Goal: Transaction & Acquisition: Purchase product/service

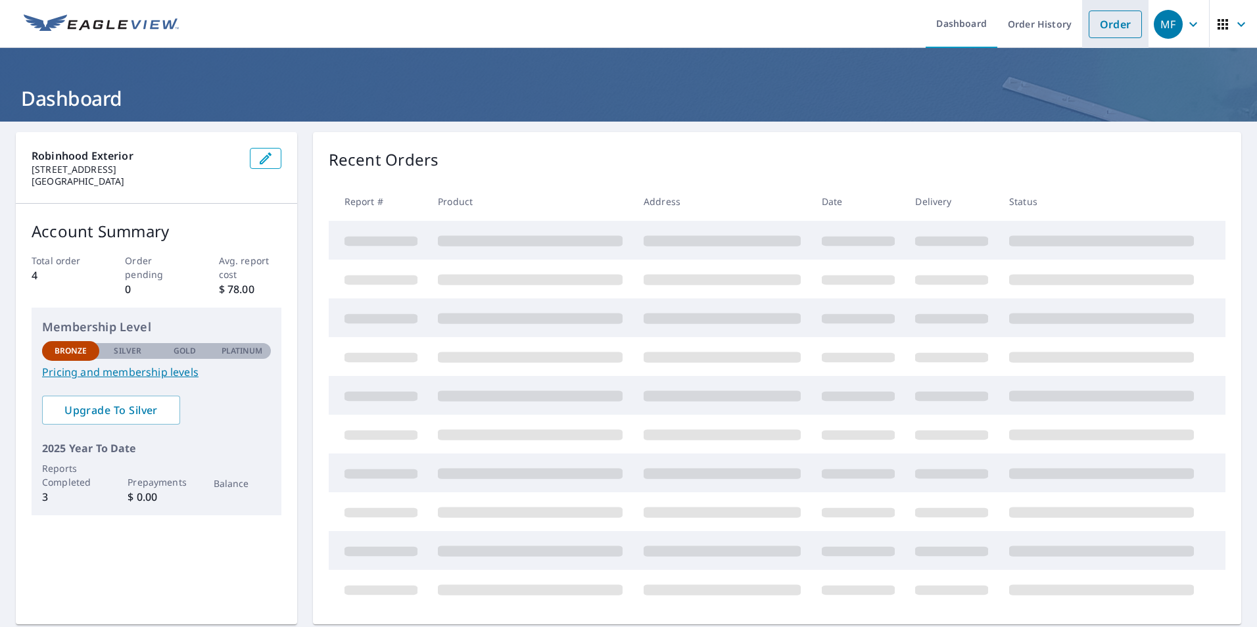
click at [1117, 21] on link "Order" at bounding box center [1115, 25] width 53 height 28
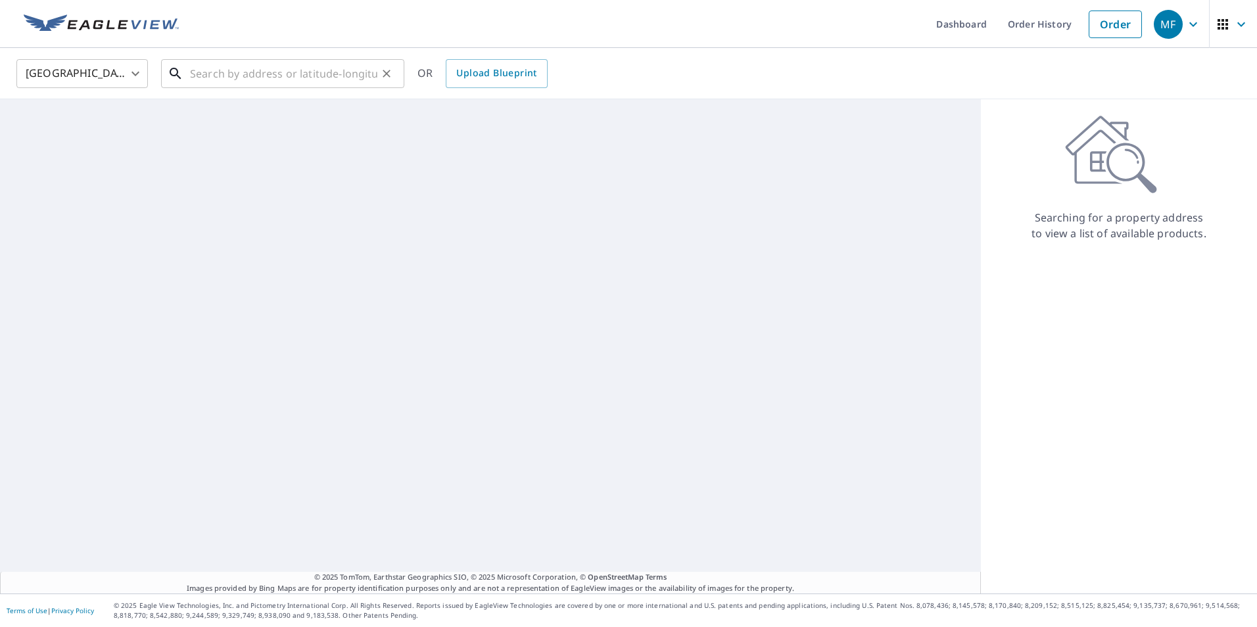
click at [275, 80] on input "text" at bounding box center [283, 73] width 187 height 37
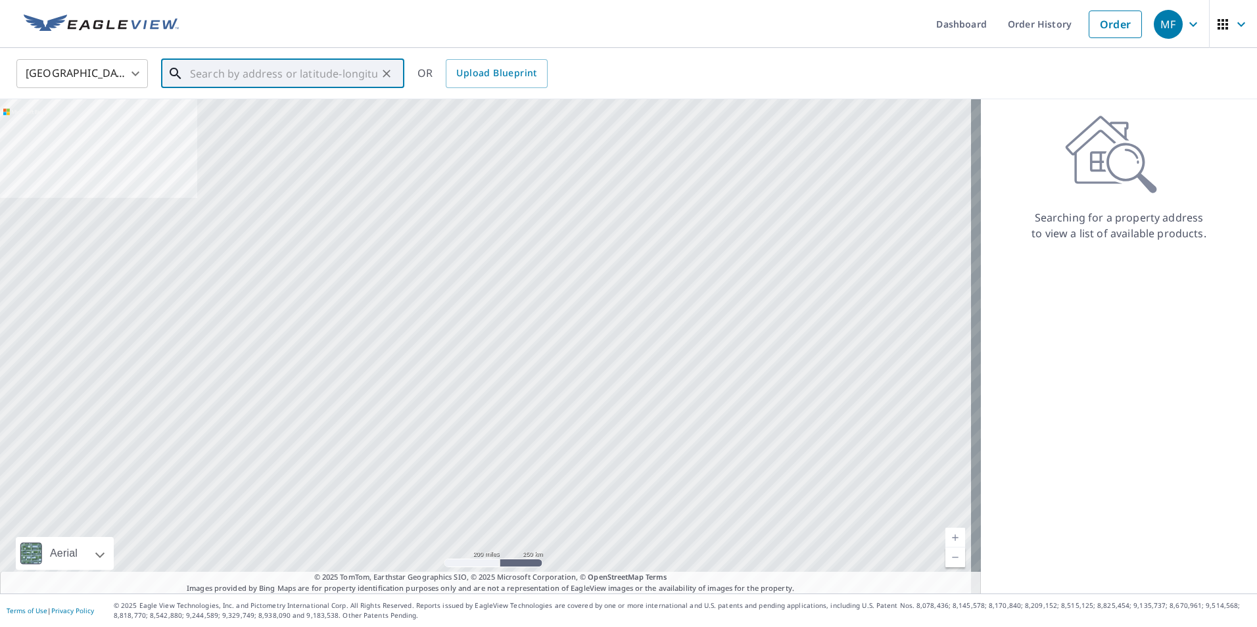
paste input "[STREET_ADDRESS]"
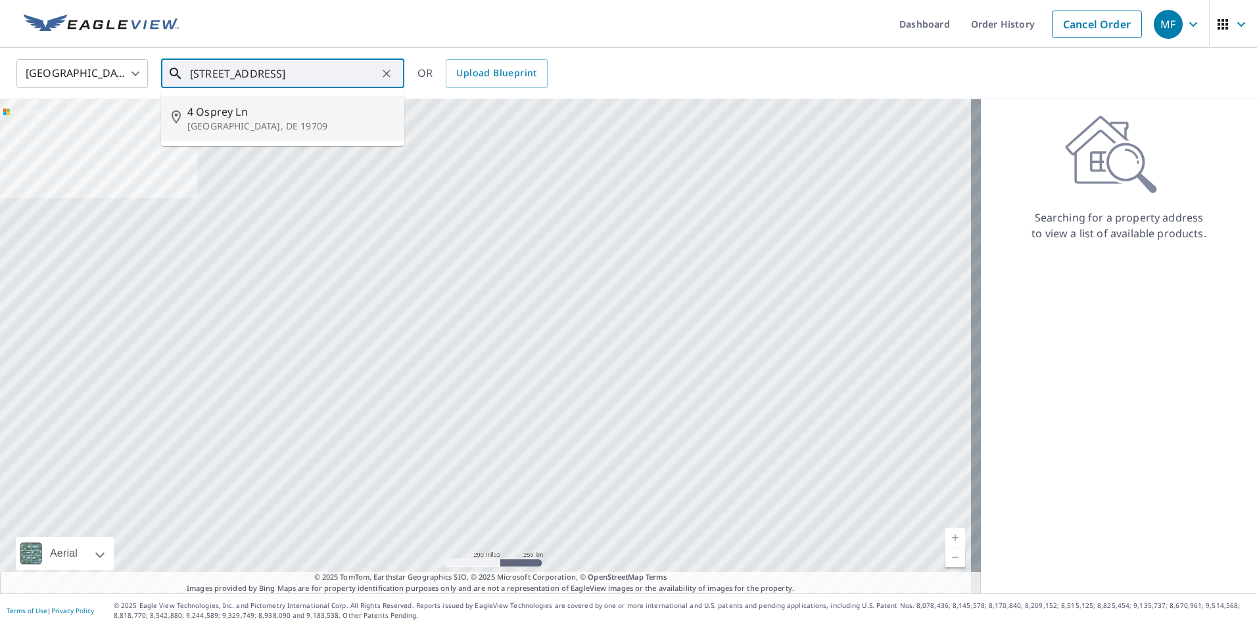
click at [290, 117] on span "4 Osprey Ln" at bounding box center [290, 112] width 206 height 16
type input "[STREET_ADDRESS]"
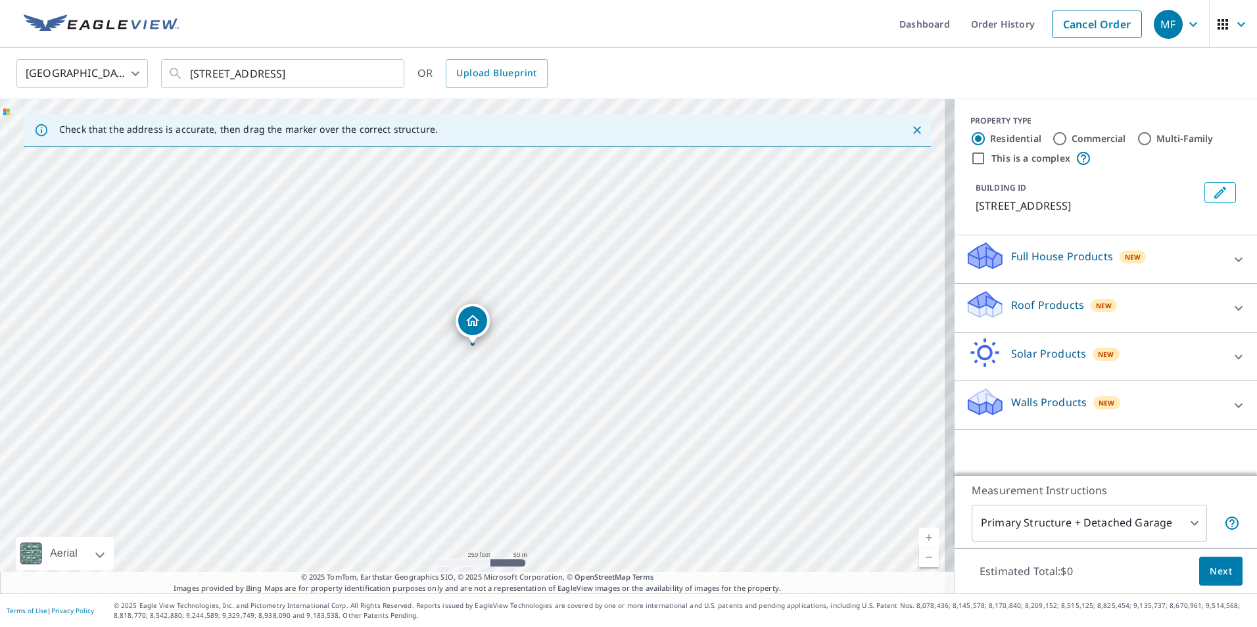
click at [1155, 399] on div "Walls Products New" at bounding box center [1094, 405] width 258 height 37
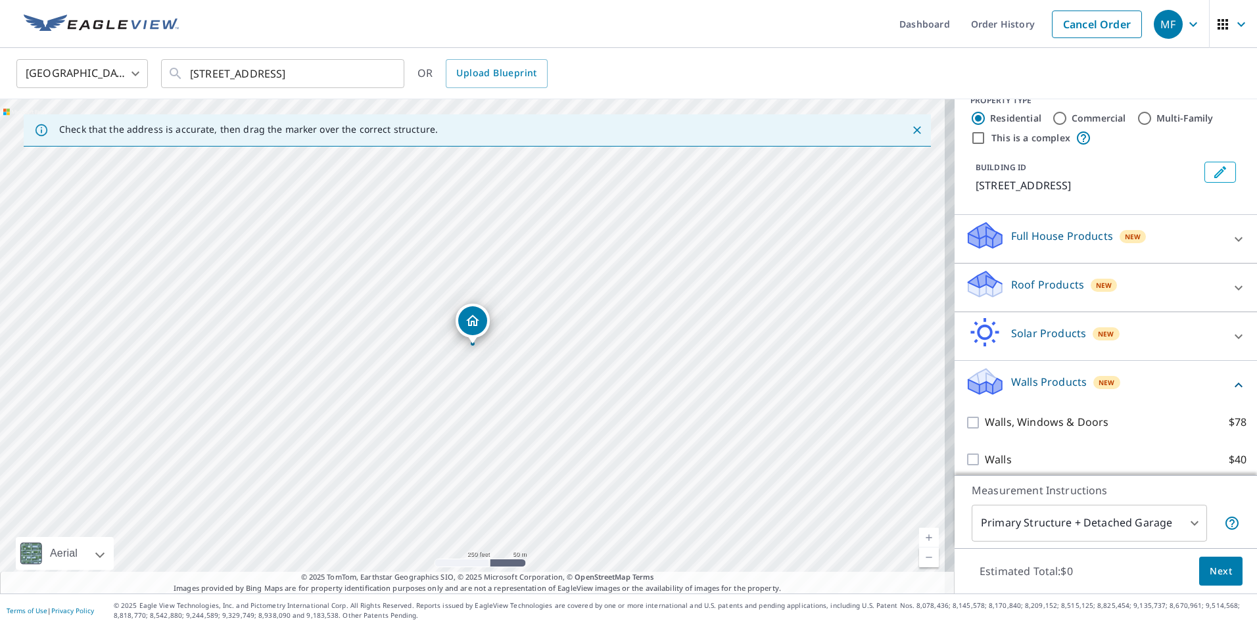
scroll to position [29, 0]
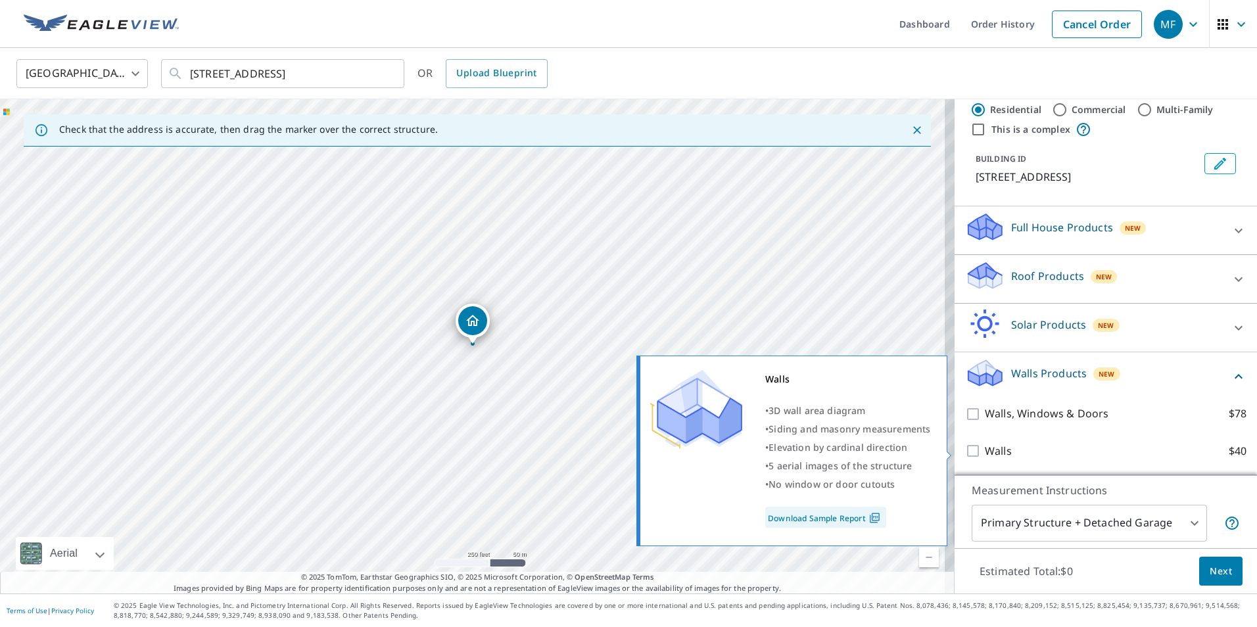
click at [991, 450] on p "Walls" at bounding box center [998, 451] width 27 height 16
click at [985, 450] on input "Walls $40" at bounding box center [975, 451] width 20 height 16
checkbox input "true"
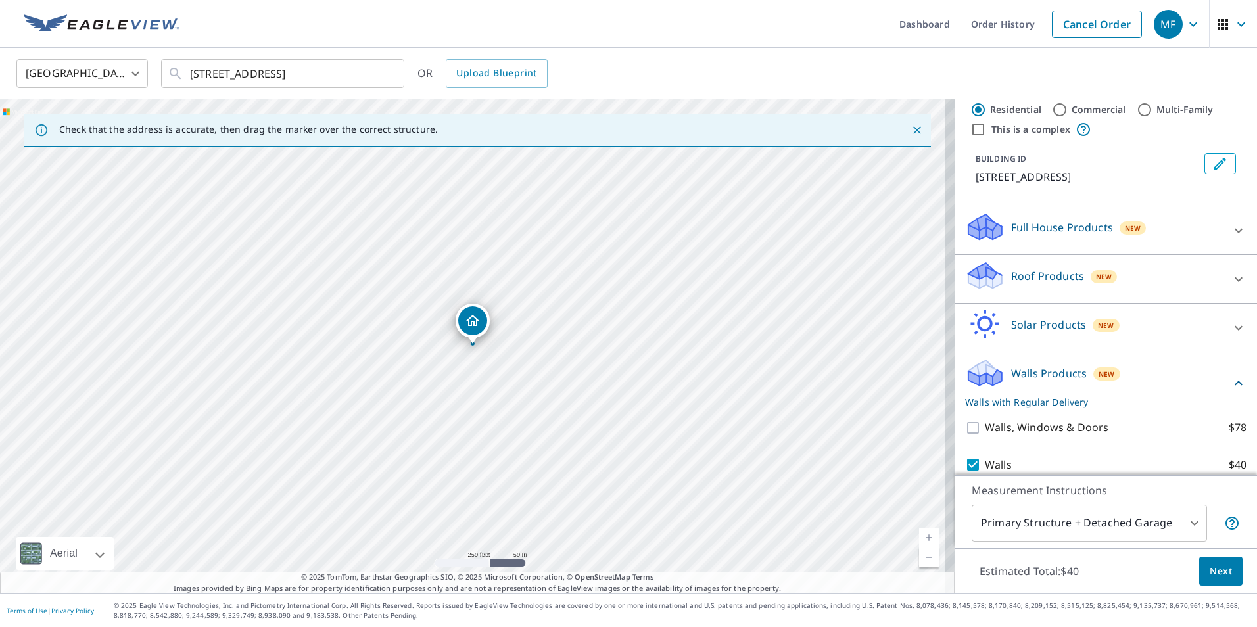
scroll to position [72, 0]
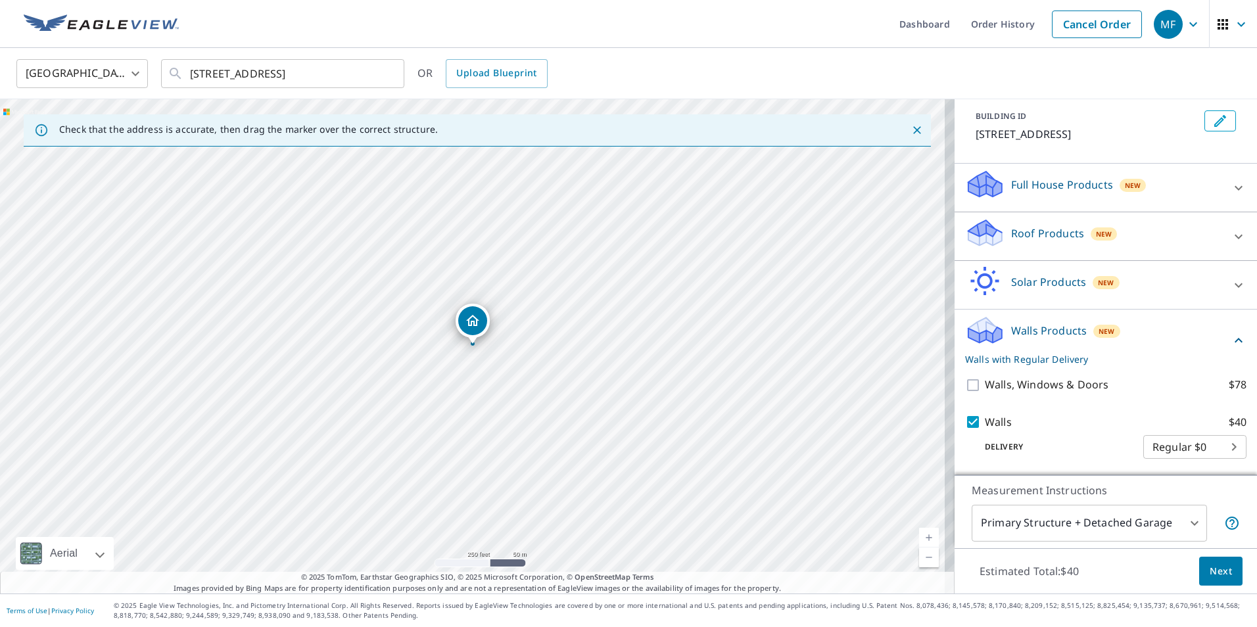
click at [1165, 223] on div "Roof Products New" at bounding box center [1094, 236] width 258 height 37
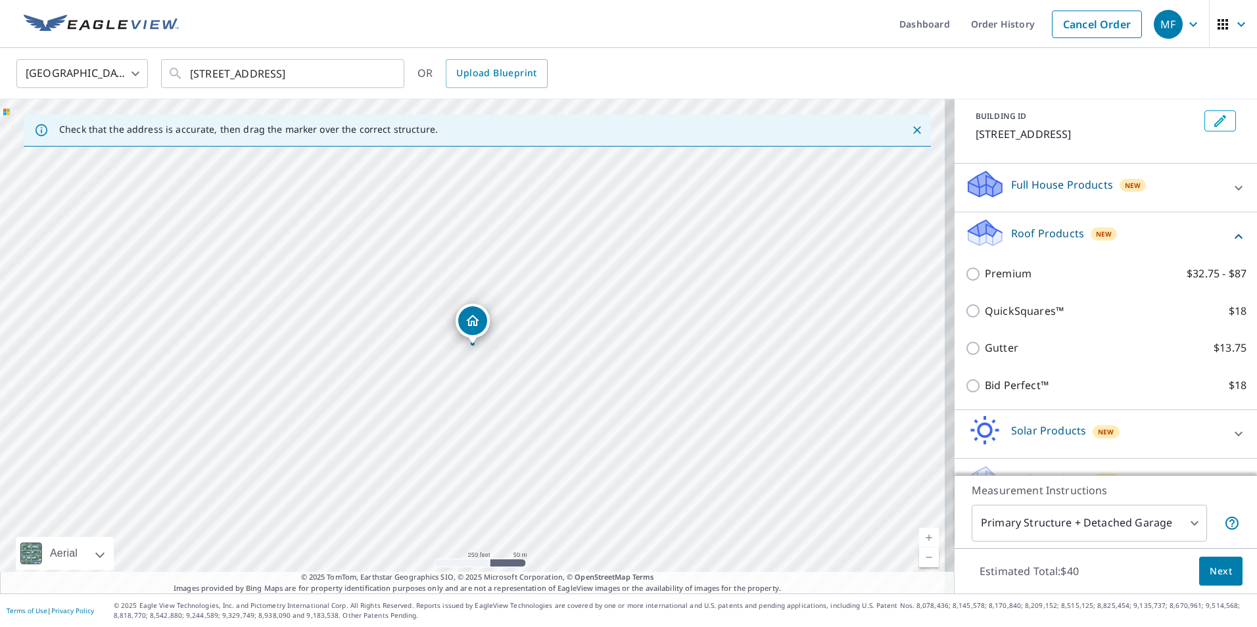
click at [1188, 224] on div "Roof Products New" at bounding box center [1098, 236] width 266 height 37
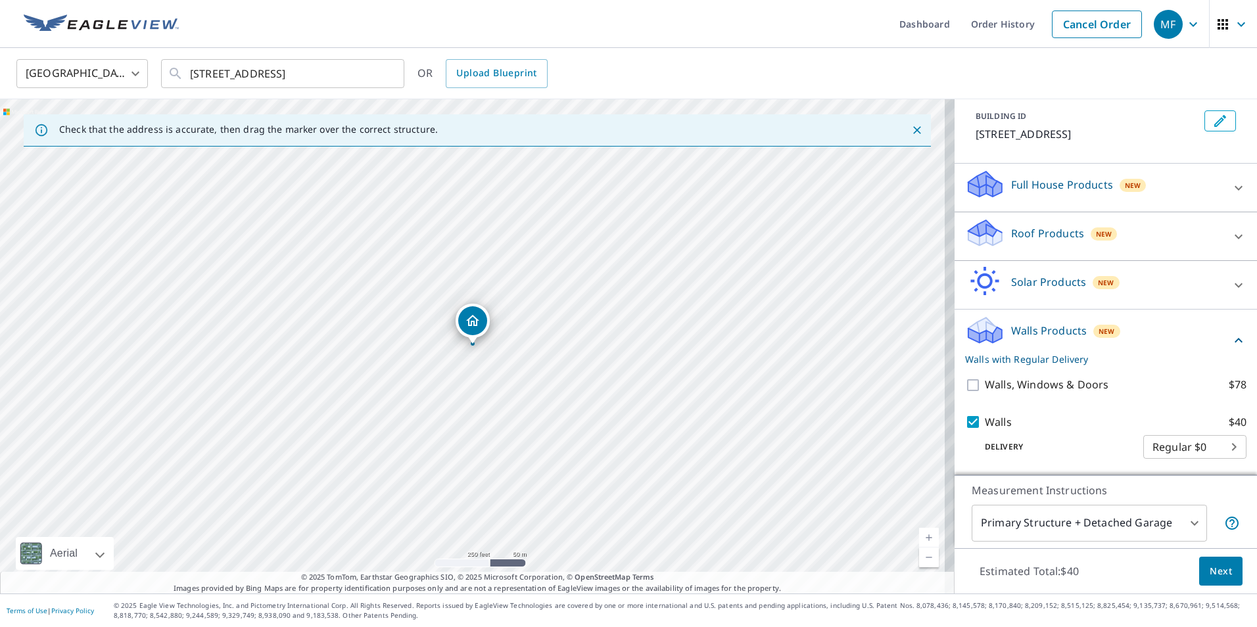
click at [1209, 574] on span "Next" at bounding box center [1220, 571] width 22 height 16
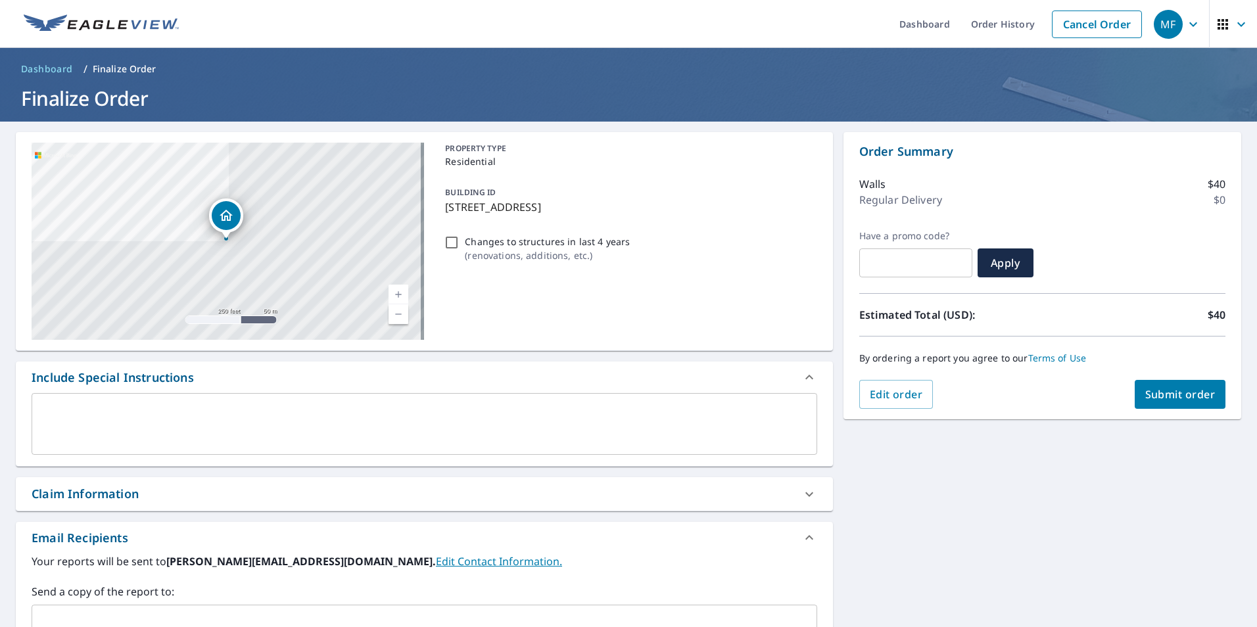
click at [1171, 390] on span "Submit order" at bounding box center [1180, 394] width 70 height 14
